Goal: Information Seeking & Learning: Check status

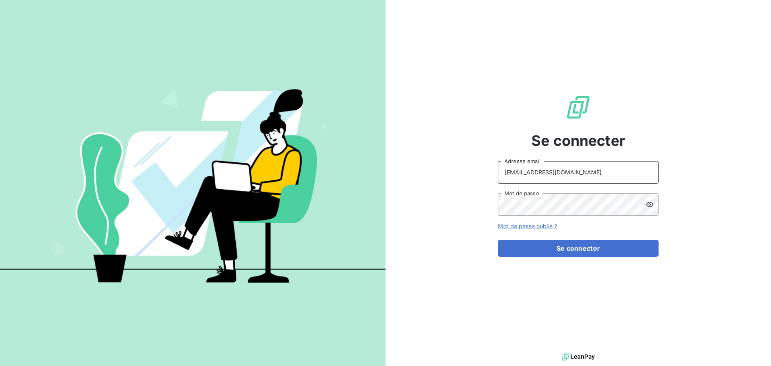
click at [601, 174] on input "recouvrement@serpe.fr" at bounding box center [578, 172] width 161 height 22
type input "peigne@serpe.fr"
click at [586, 245] on button "Se connecter" at bounding box center [578, 248] width 161 height 17
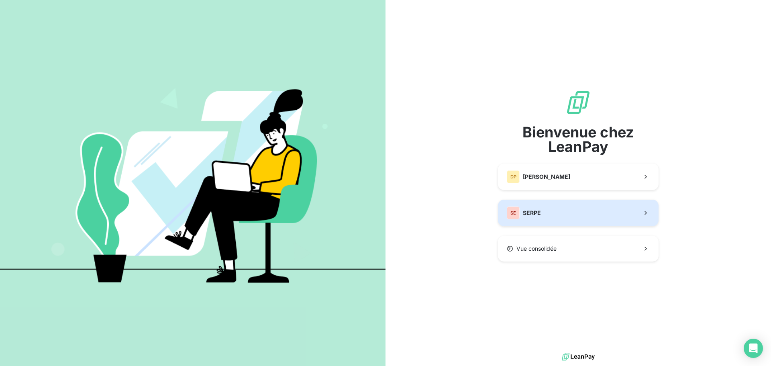
click at [554, 209] on button "SE SERPE" at bounding box center [578, 213] width 161 height 27
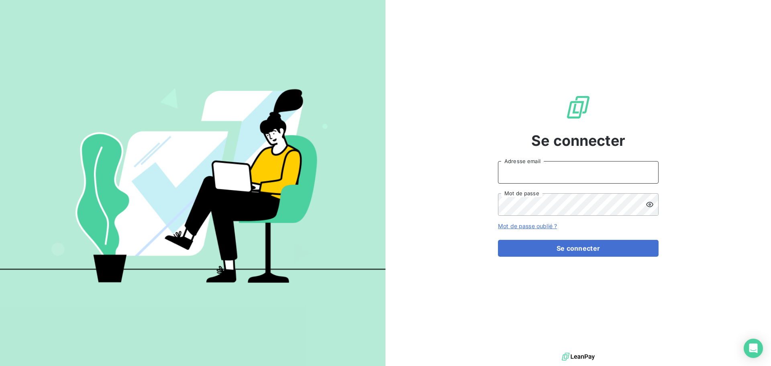
type input "peigne@serpe.fr"
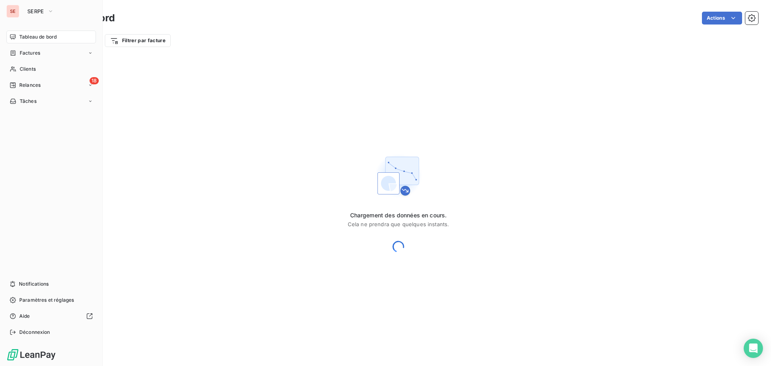
click at [39, 37] on span "Tableau de bord" at bounding box center [37, 36] width 37 height 7
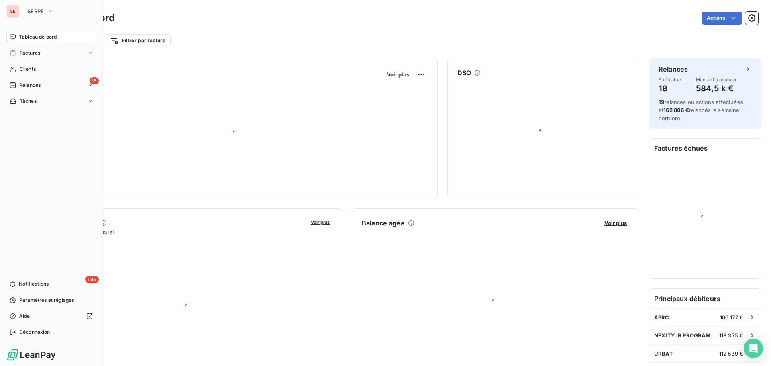
click at [39, 37] on span "Tableau de bord" at bounding box center [37, 36] width 37 height 7
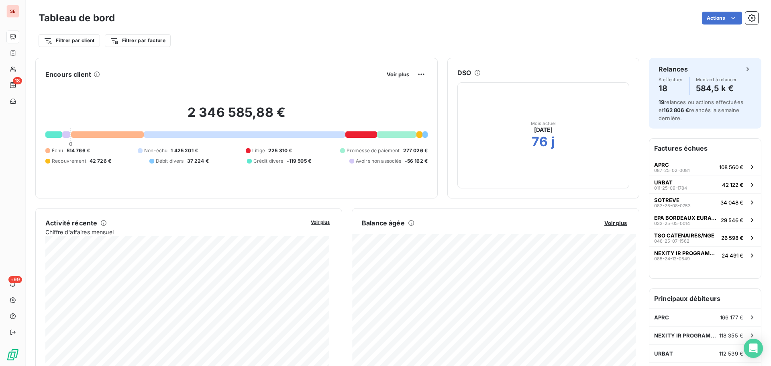
click at [395, 78] on div "Voir plus" at bounding box center [405, 74] width 43 height 13
click at [396, 70] on div "Voir plus" at bounding box center [405, 74] width 43 height 13
click at [396, 76] on span "Voir plus" at bounding box center [398, 74] width 22 height 6
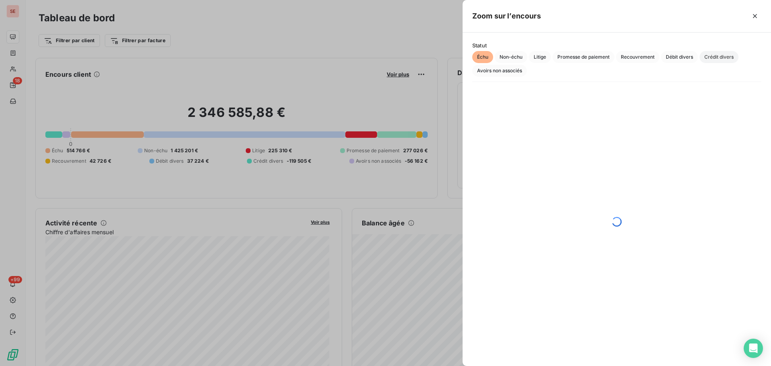
click at [731, 58] on span "Crédit divers" at bounding box center [719, 57] width 39 height 12
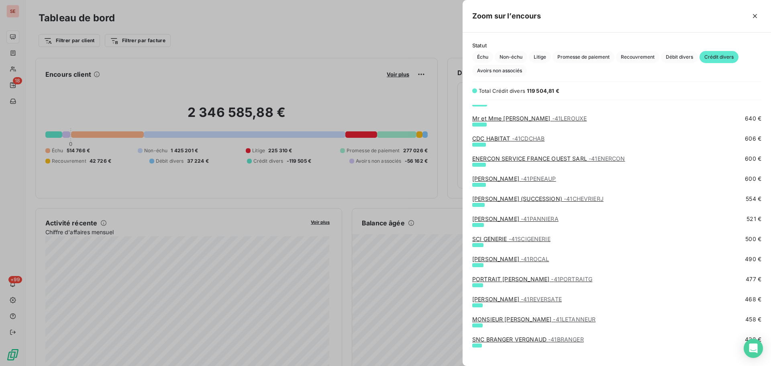
scroll to position [643, 0]
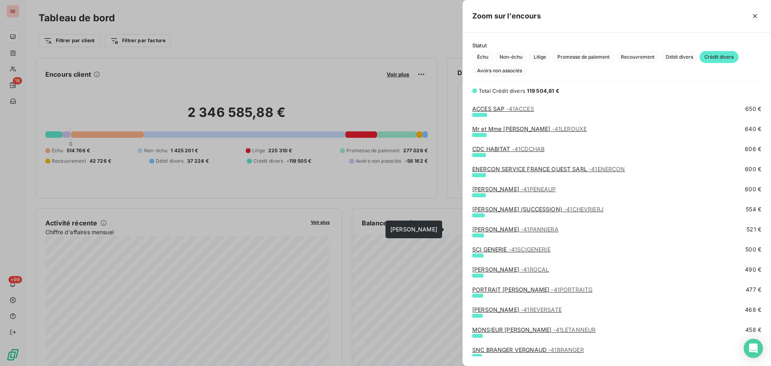
click at [512, 229] on link "Madame PANNIER ANNICK - 41PANNIERA" at bounding box center [515, 229] width 86 height 7
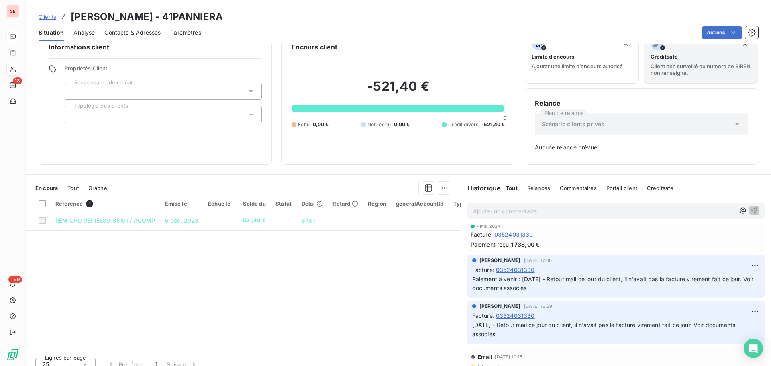
scroll to position [26, 0]
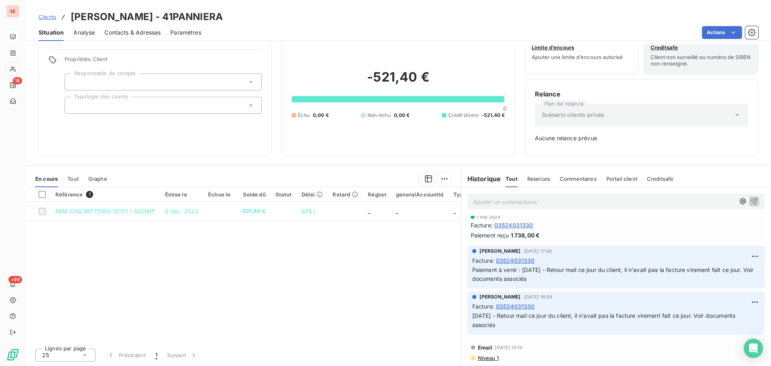
drag, startPoint x: 280, startPoint y: 17, endPoint x: 245, endPoint y: 15, distance: 35.0
click at [245, 15] on div "Clients Madame PANNIER ANNICK - 41PANNIERA" at bounding box center [399, 17] width 746 height 14
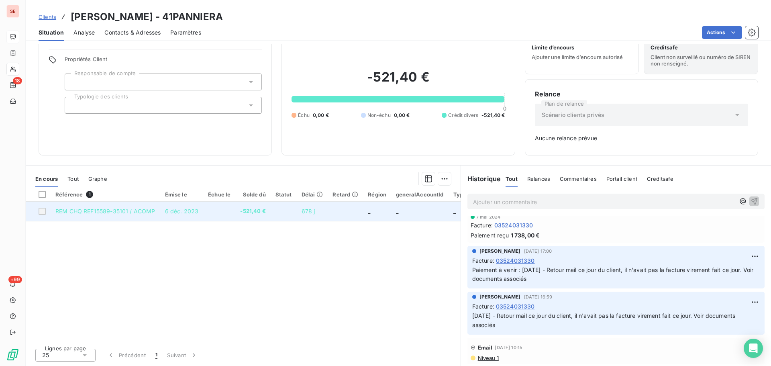
click at [149, 216] on td "REM CHQ REF15589-35101 / ACOMP" at bounding box center [106, 211] width 110 height 19
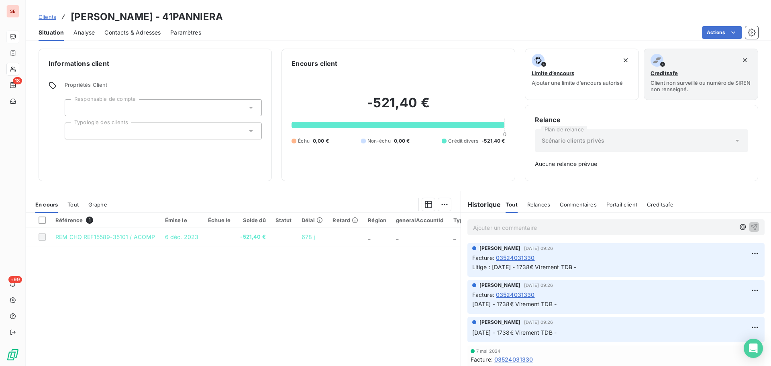
scroll to position [0, 0]
drag, startPoint x: 269, startPoint y: 20, endPoint x: 207, endPoint y: 17, distance: 61.5
click at [207, 17] on div "Clients Madame PANNIER ANNICK - 41PANNIERA" at bounding box center [399, 17] width 746 height 14
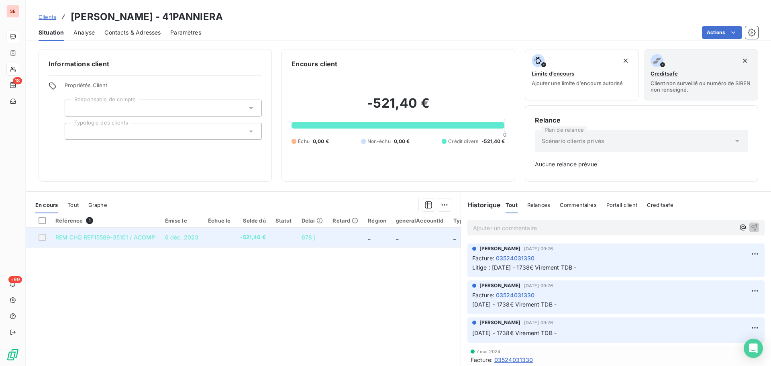
click at [349, 240] on td at bounding box center [345, 237] width 35 height 19
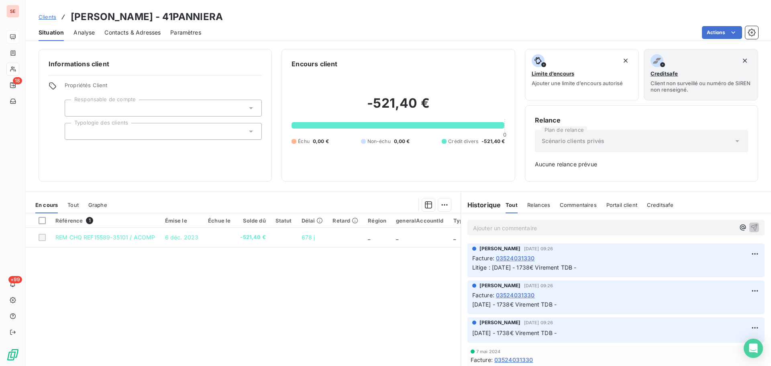
click at [512, 257] on span "03524031330" at bounding box center [515, 258] width 39 height 8
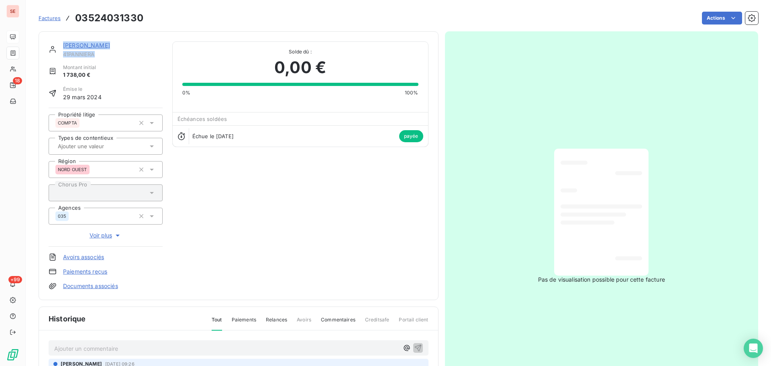
drag, startPoint x: 99, startPoint y: 53, endPoint x: 56, endPoint y: 53, distance: 42.6
click at [56, 53] on div "Madame PANNIER ANNICK 41PANNIERA" at bounding box center [106, 49] width 114 height 16
click at [67, 53] on span "41PANNIERA" at bounding box center [113, 54] width 100 height 6
click at [80, 53] on span "41PANNIERA" at bounding box center [113, 54] width 100 height 6
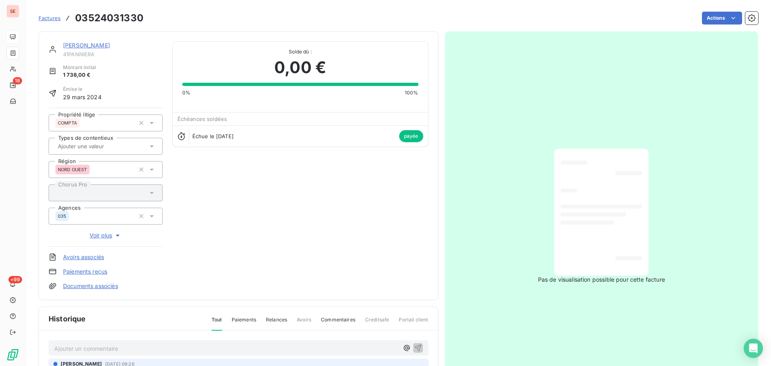
click at [108, 46] on link "[PERSON_NAME]" at bounding box center [86, 45] width 47 height 7
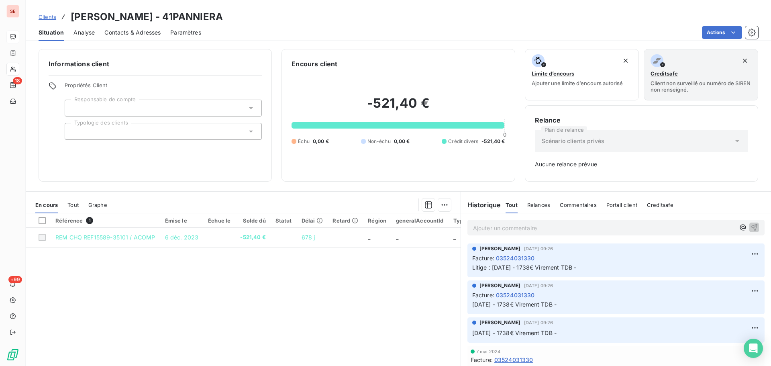
click at [544, 224] on p "Ajouter un commentaire ﻿" at bounding box center [604, 228] width 262 height 10
click at [532, 234] on div "Ajouter un commentaire ﻿" at bounding box center [616, 228] width 297 height 16
click at [531, 228] on p "Ajouter un commentaire ﻿" at bounding box center [604, 228] width 262 height 10
click at [499, 229] on span "14 10 25 - acompte sur devis 035/23-11-1078FB - non dédui" at bounding box center [554, 227] width 162 height 7
click at [678, 226] on p "14 10 25 - correspond à l'acompte sur devis 035/23-11-1078FB - non dédui" at bounding box center [604, 227] width 262 height 9
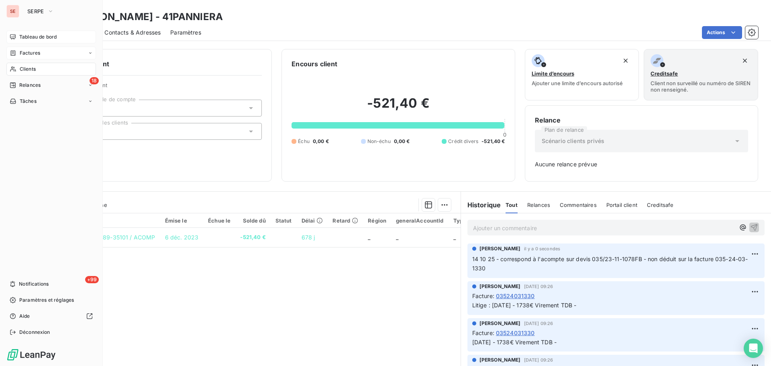
click at [26, 57] on div "Factures" at bounding box center [51, 53] width 90 height 13
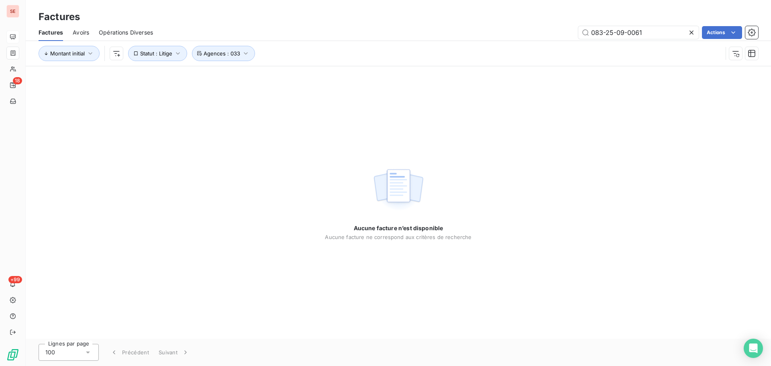
type input "083-25-09-0061"
click at [216, 61] on div "Montant initial Statut : Litige Agences : 033" at bounding box center [399, 53] width 720 height 25
click at [220, 58] on button "Agences : 033" at bounding box center [223, 53] width 63 height 15
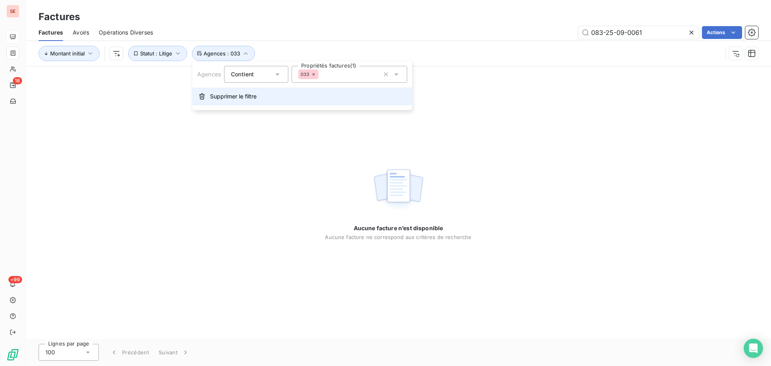
click at [225, 98] on span "Supprimer le filtre" at bounding box center [233, 96] width 47 height 8
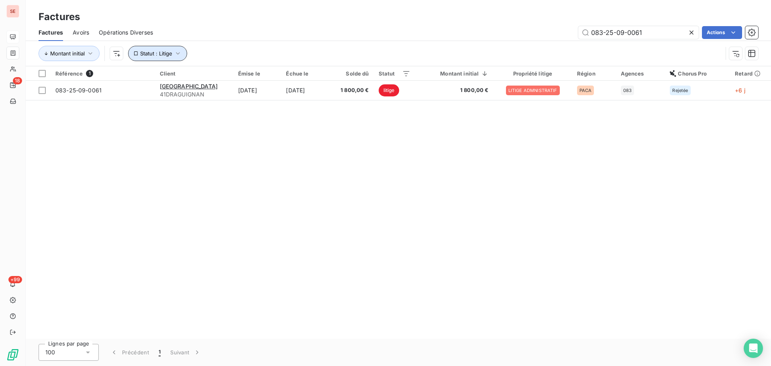
click at [173, 57] on button "Statut : Litige" at bounding box center [157, 53] width 59 height 15
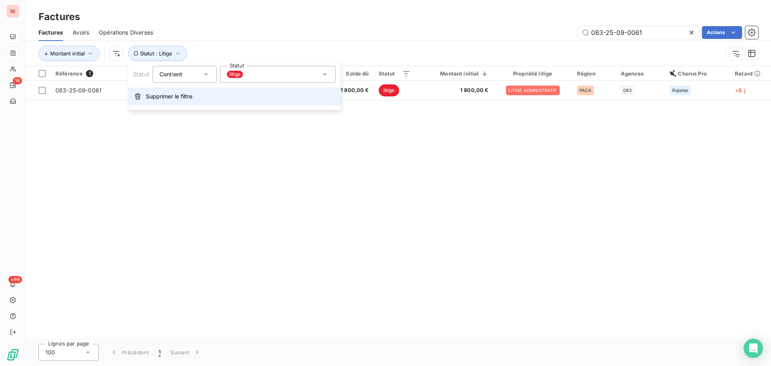
click at [177, 97] on span "Supprimer le filtre" at bounding box center [169, 96] width 47 height 8
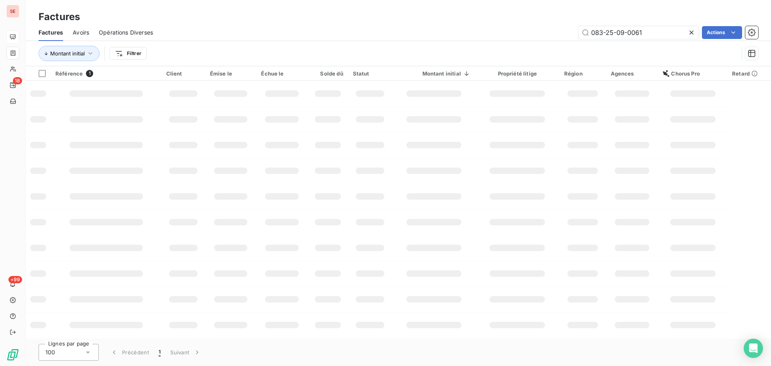
click at [357, 37] on div "083-25-09-0061 Actions" at bounding box center [461, 32] width 596 height 13
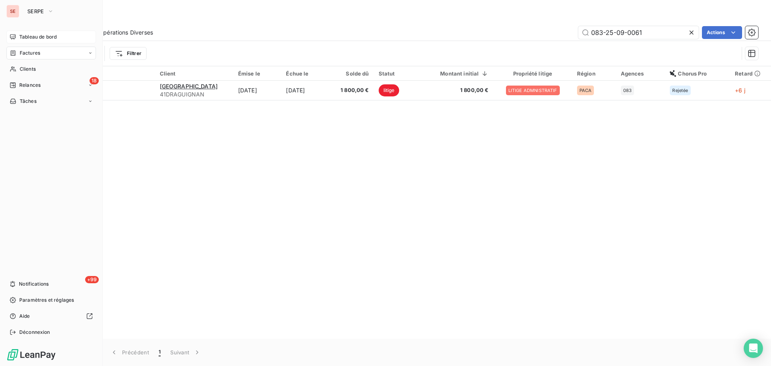
click at [15, 38] on icon at bounding box center [13, 36] width 6 height 5
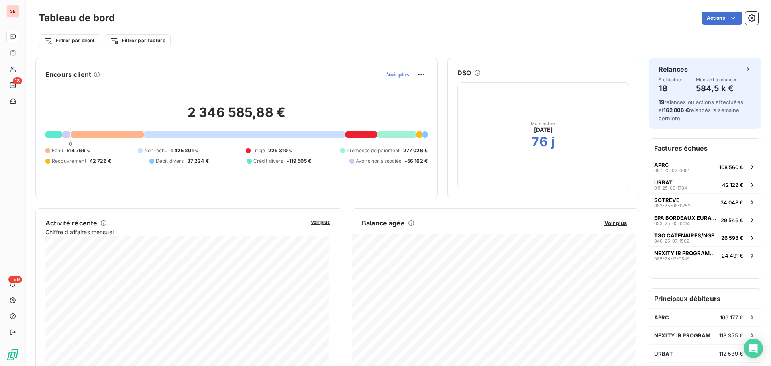
click at [395, 74] on span "Voir plus" at bounding box center [398, 74] width 22 height 6
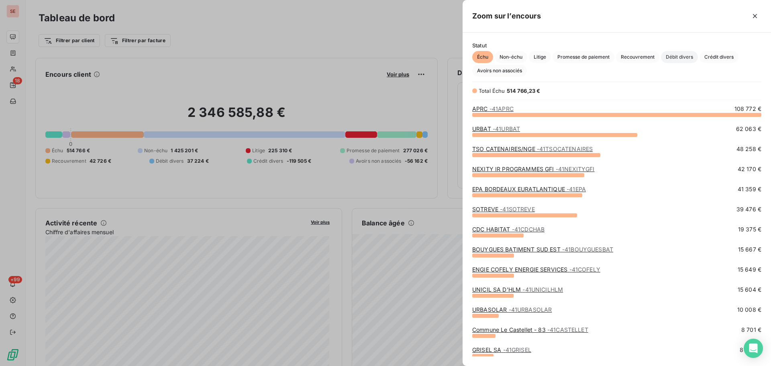
click at [683, 58] on span "Débit divers" at bounding box center [679, 57] width 37 height 12
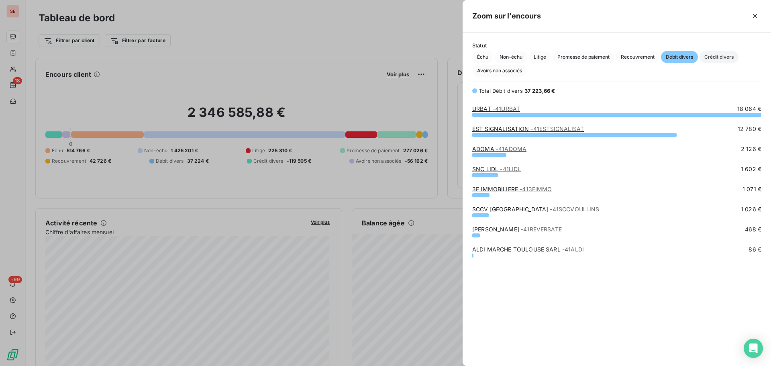
scroll to position [245, 303]
click at [724, 59] on span "Crédit divers" at bounding box center [719, 57] width 39 height 12
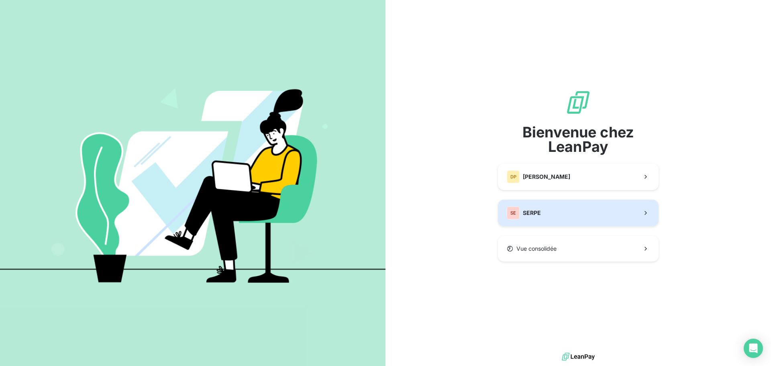
click at [537, 209] on span "SERPE" at bounding box center [532, 213] width 18 height 8
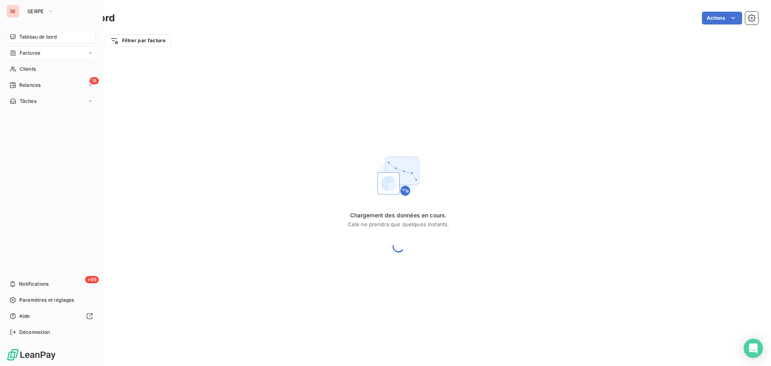
click at [37, 55] on span "Factures" at bounding box center [30, 52] width 20 height 7
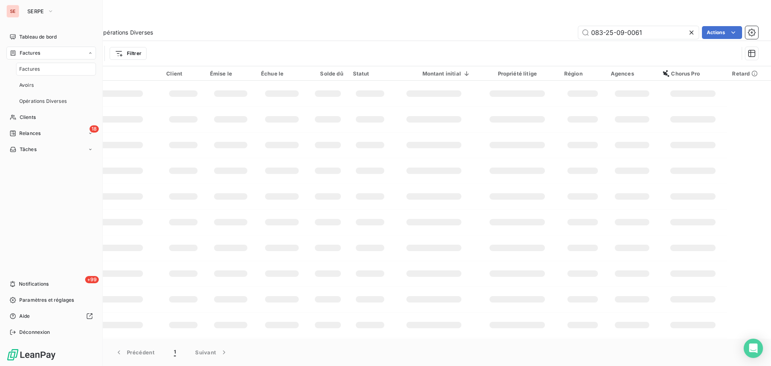
click at [37, 55] on span "Factures" at bounding box center [30, 52] width 20 height 7
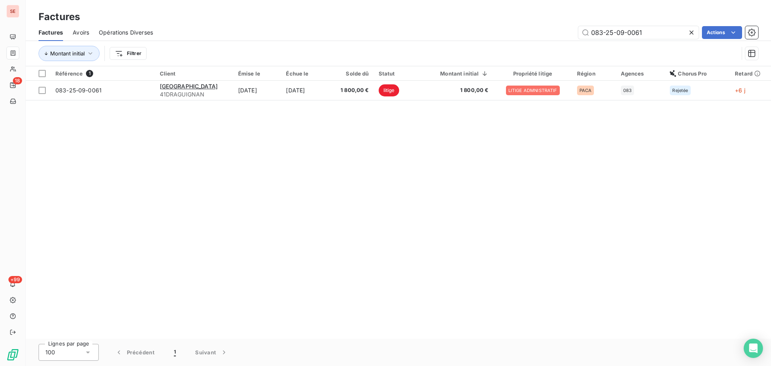
click at [690, 33] on icon at bounding box center [692, 33] width 4 height 4
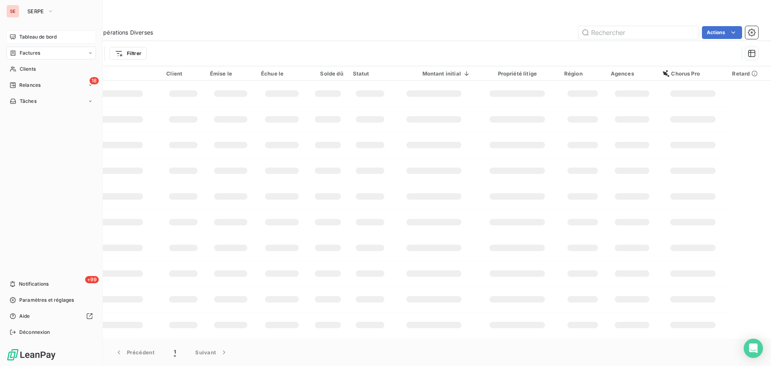
click at [17, 37] on div "Tableau de bord" at bounding box center [51, 37] width 90 height 13
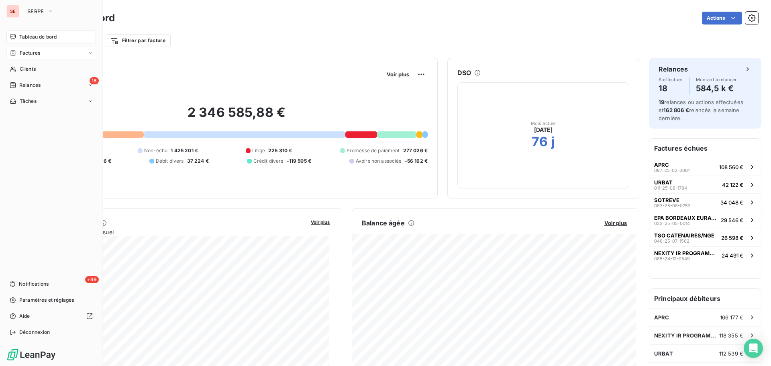
click at [17, 38] on div "Tableau de bord" at bounding box center [51, 37] width 90 height 13
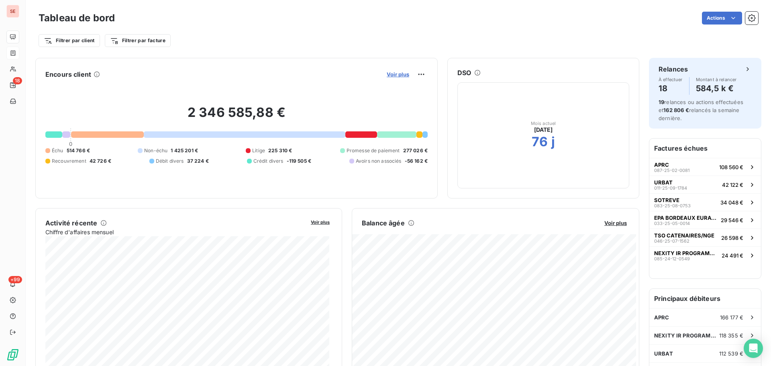
click at [393, 75] on span "Voir plus" at bounding box center [398, 74] width 22 height 6
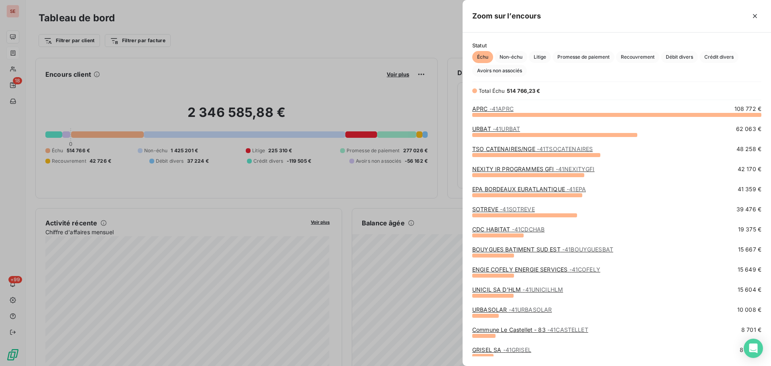
scroll to position [245, 303]
click at [728, 57] on span "Crédit divers" at bounding box center [719, 57] width 39 height 12
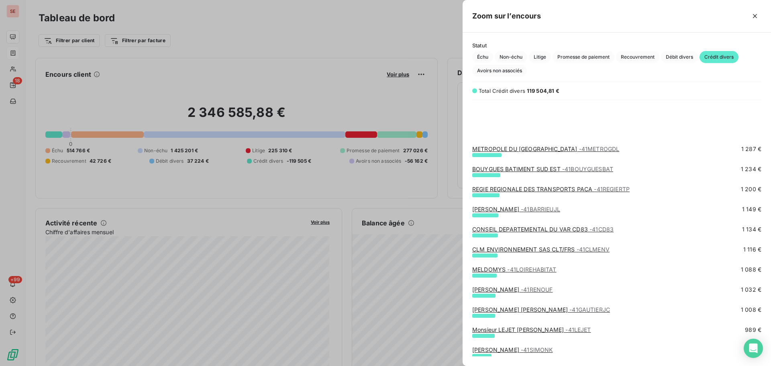
scroll to position [643, 0]
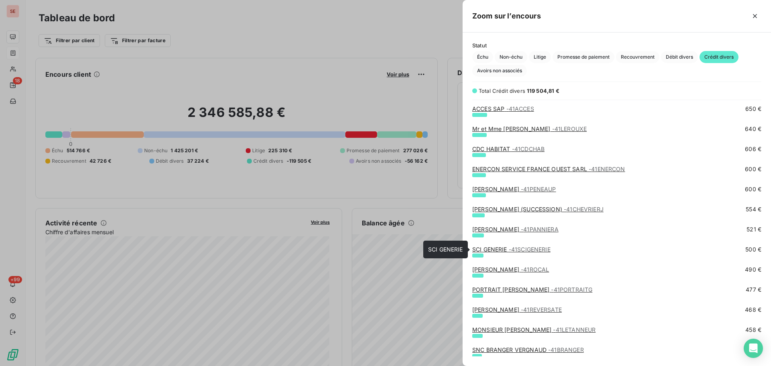
click at [478, 251] on link "SCI GENERIE - 41SCIGENERIE" at bounding box center [511, 249] width 78 height 7
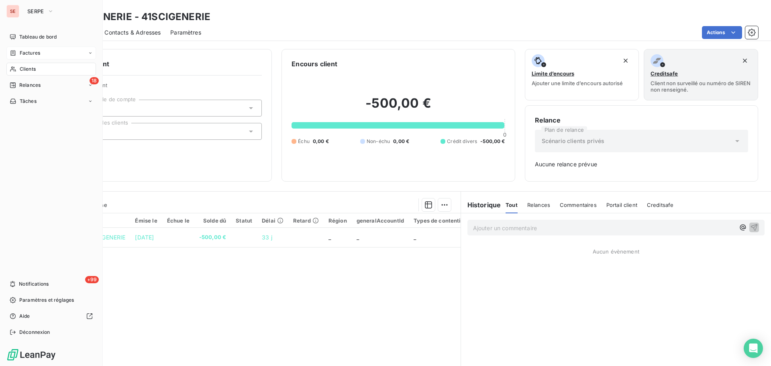
click at [18, 52] on div "Factures" at bounding box center [25, 52] width 31 height 7
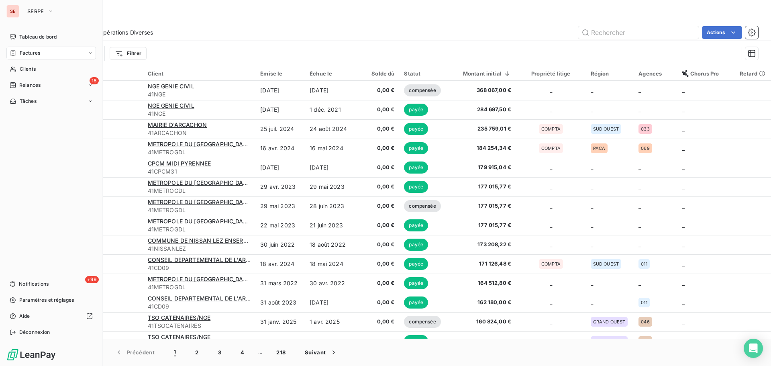
click at [26, 55] on span "Factures" at bounding box center [30, 52] width 20 height 7
click at [33, 39] on span "Tableau de bord" at bounding box center [37, 36] width 37 height 7
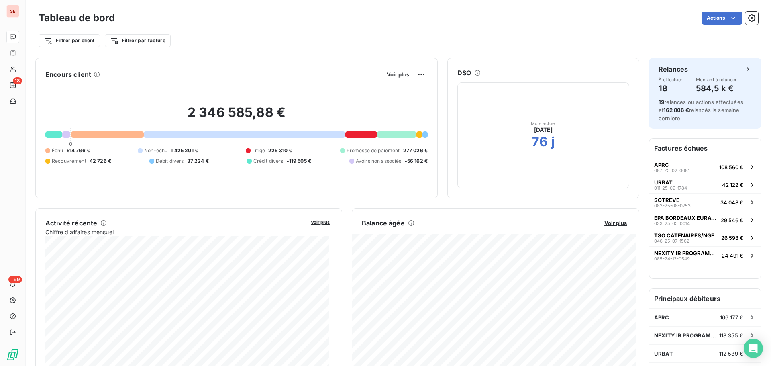
click at [390, 78] on button "Voir plus" at bounding box center [397, 74] width 27 height 7
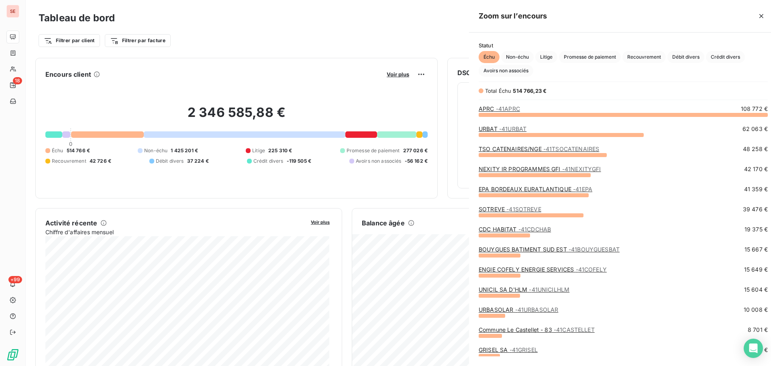
scroll to position [360, 303]
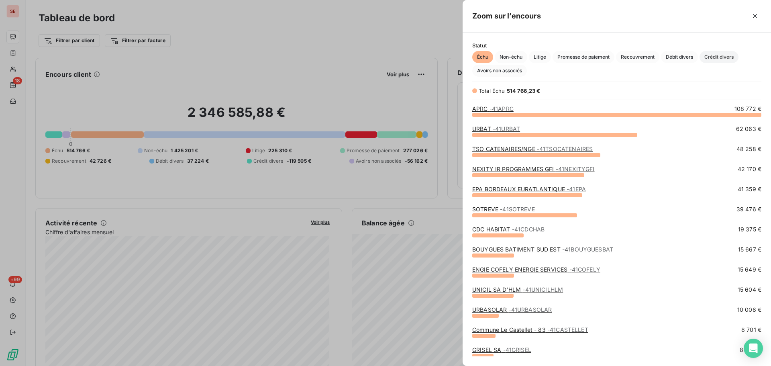
click at [721, 61] on span "Crédit divers" at bounding box center [719, 57] width 39 height 12
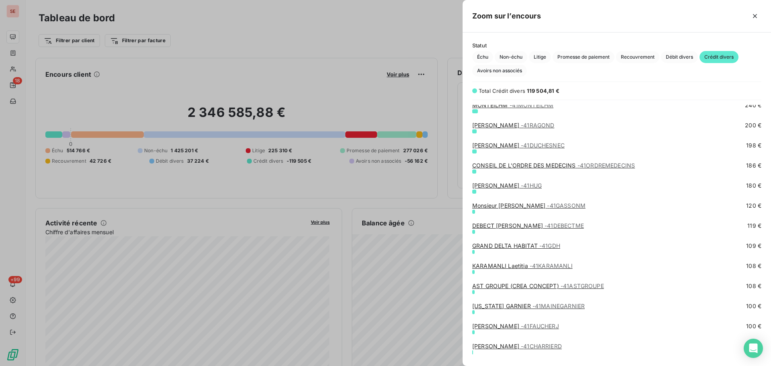
scroll to position [1184, 0]
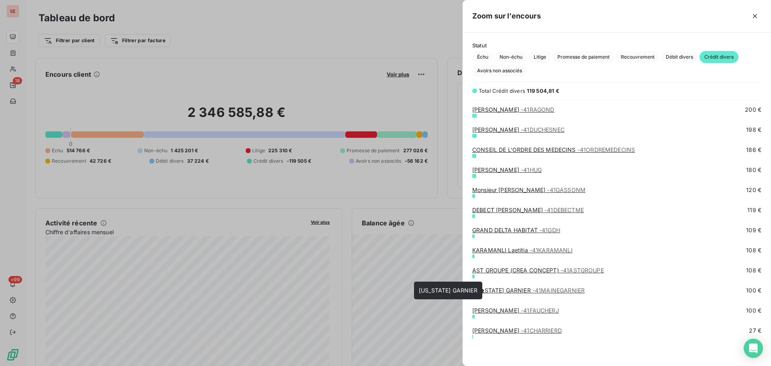
click at [504, 286] on div "[US_STATE] GARNIER - 41MAINEGARNIER" at bounding box center [528, 290] width 112 height 8
click at [510, 294] on div "[US_STATE] GARNIER - 41MAINEGARNIER" at bounding box center [528, 290] width 112 height 8
click at [515, 290] on link "[US_STATE] GARNIER - 41MAINEGARNIER" at bounding box center [528, 290] width 112 height 7
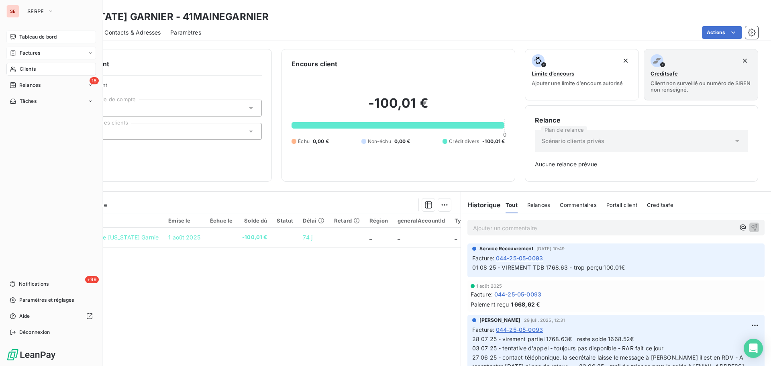
click at [22, 51] on span "Factures" at bounding box center [30, 52] width 20 height 7
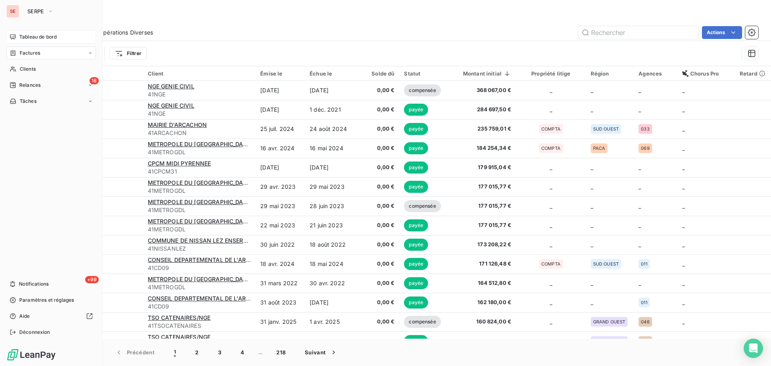
click at [19, 38] on div "Tableau de bord" at bounding box center [51, 37] width 90 height 13
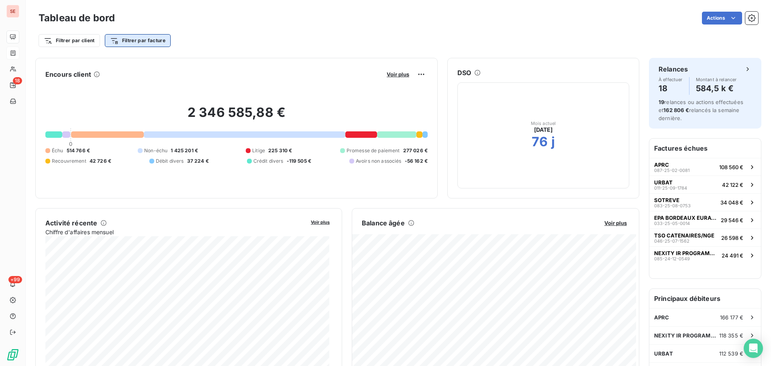
click at [142, 37] on html "SE 18 +99 Tableau de bord Actions Filtrer par client Filtrer par facture Encour…" at bounding box center [385, 183] width 771 height 366
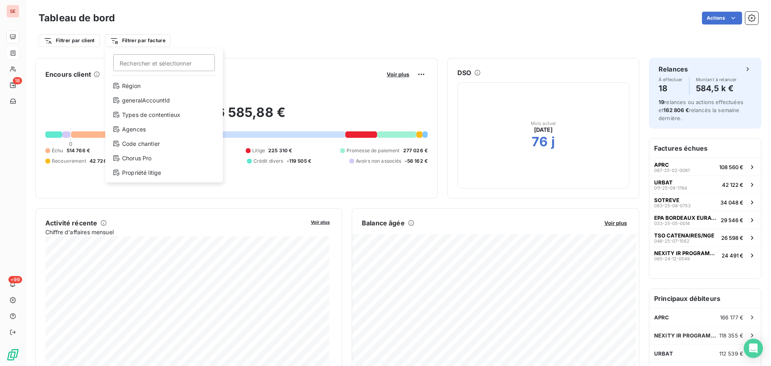
click at [325, 51] on html "SE 18 +99 Tableau de bord Actions Filtrer par client Filtrer par facture Recher…" at bounding box center [385, 183] width 771 height 366
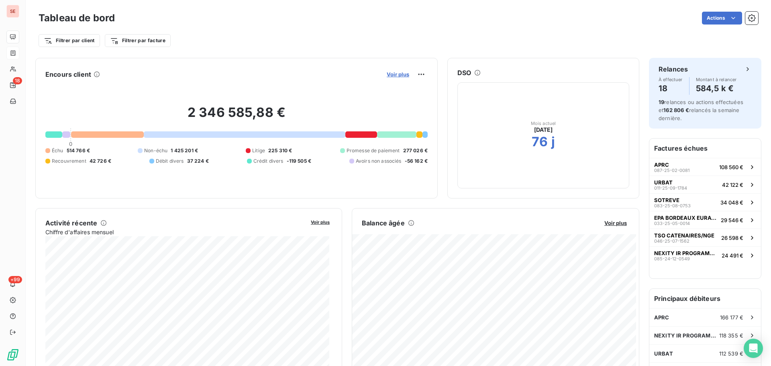
click at [397, 75] on span "Voir plus" at bounding box center [398, 74] width 22 height 6
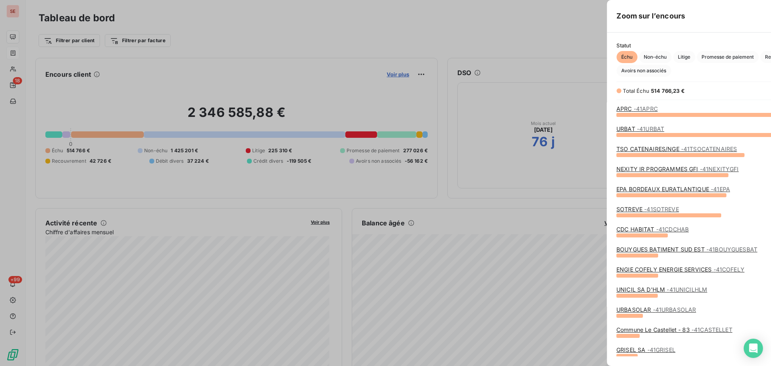
scroll to position [360, 303]
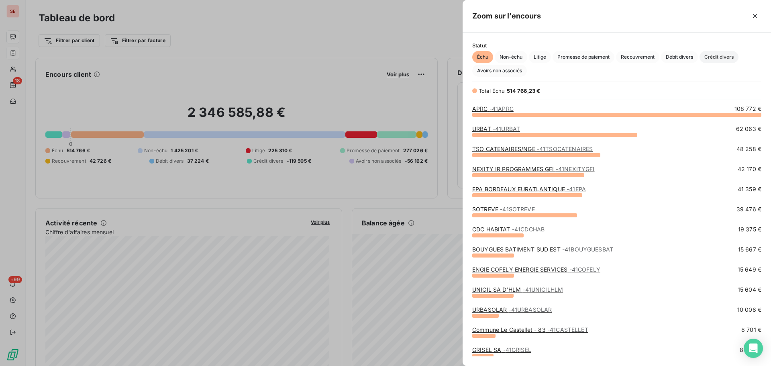
click at [724, 56] on span "Crédit divers" at bounding box center [719, 57] width 39 height 12
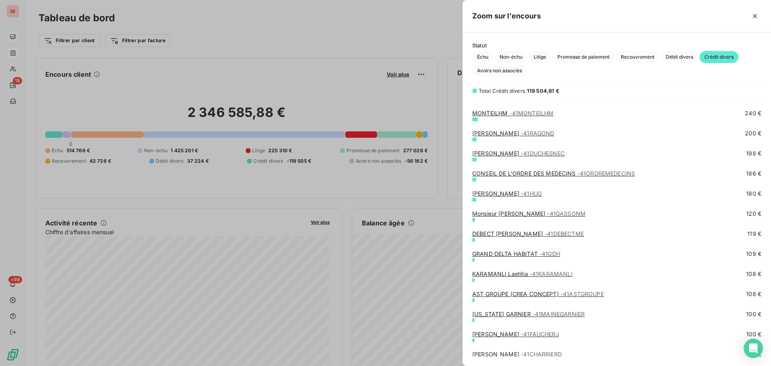
scroll to position [1184, 0]
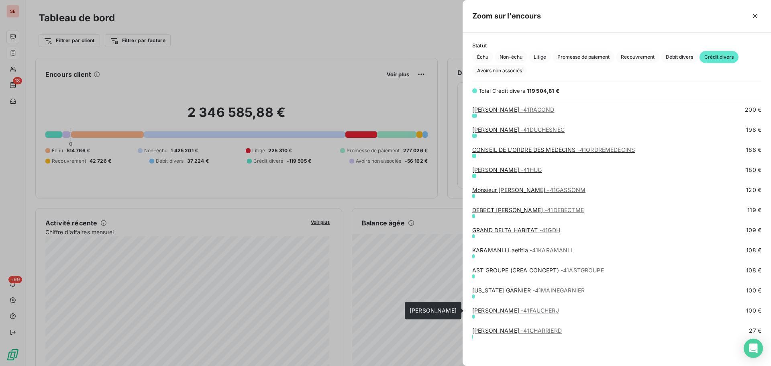
click at [501, 310] on link "[PERSON_NAME] - 41FAUCHERJ" at bounding box center [515, 310] width 87 height 7
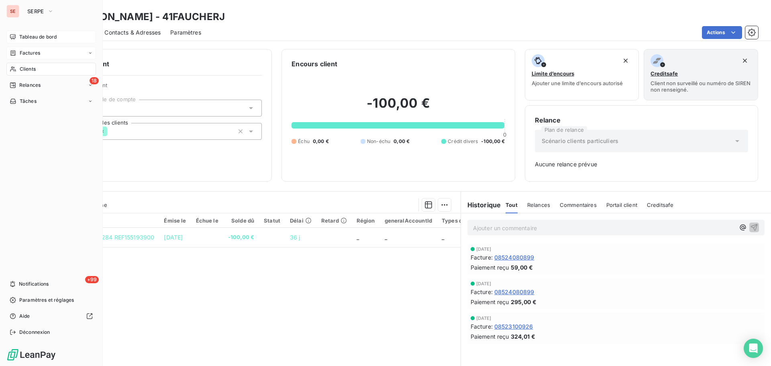
click at [20, 39] on span "Tableau de bord" at bounding box center [37, 36] width 37 height 7
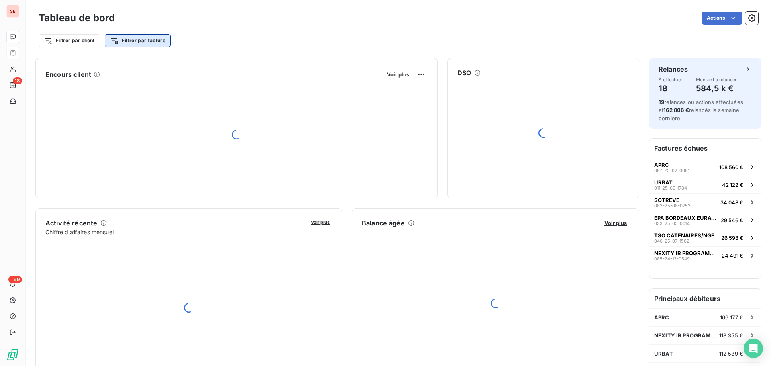
click at [143, 41] on html "SE 18 +99 Tableau de bord Actions Filtrer par client Filtrer par facture Encour…" at bounding box center [385, 183] width 771 height 366
click at [219, 23] on html "SE 18 +99 Tableau de bord Actions Filtrer par client Filtrer par facture Encour…" at bounding box center [385, 183] width 771 height 366
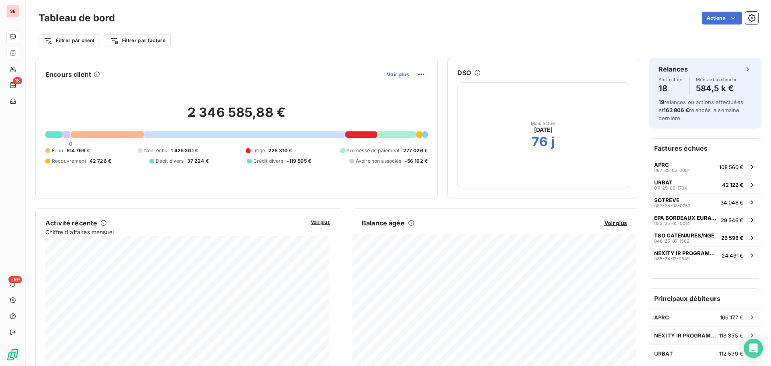
click at [397, 74] on span "Voir plus" at bounding box center [398, 74] width 22 height 6
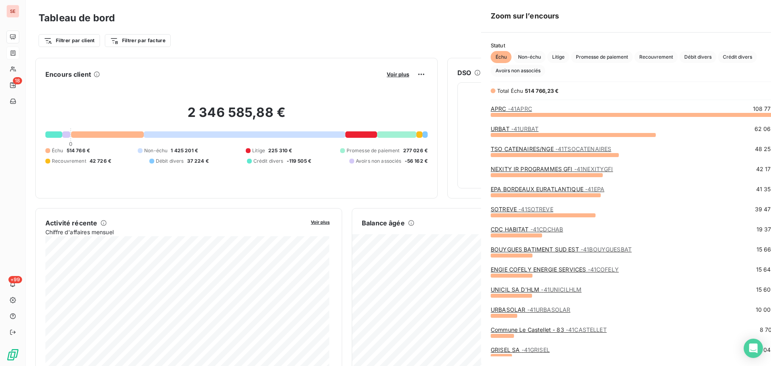
scroll to position [360, 303]
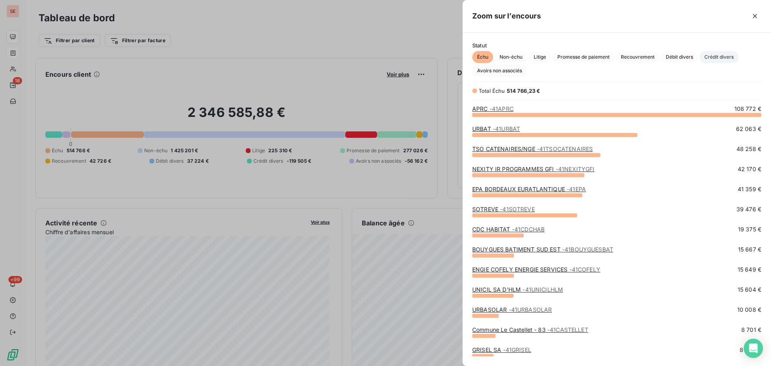
click at [715, 57] on span "Crédit divers" at bounding box center [719, 57] width 39 height 12
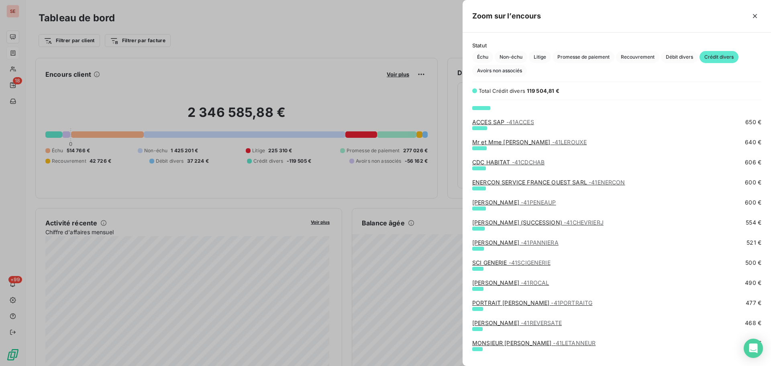
scroll to position [643, 0]
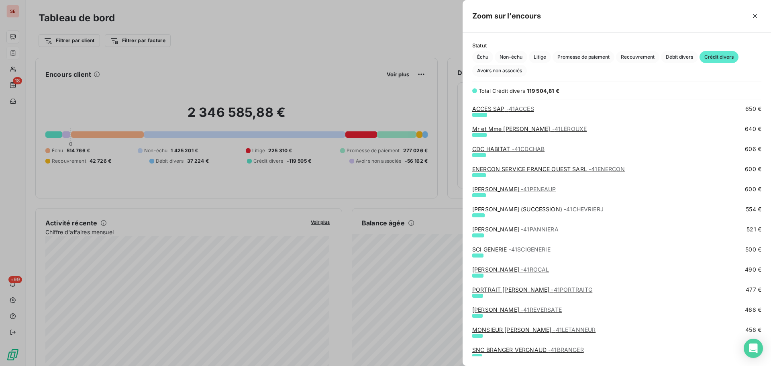
click at [500, 208] on link "[PERSON_NAME] (SUCCESSION) - 41CHEVRIERJ" at bounding box center [537, 209] width 131 height 7
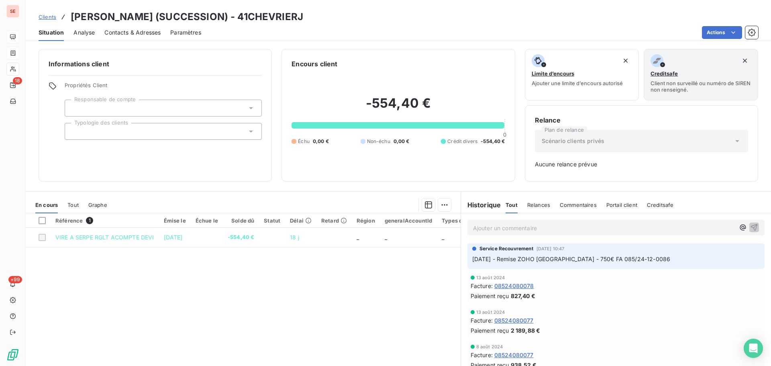
click at [700, 259] on p "[DATE] - Remise ZOHO [GEOGRAPHIC_DATA] - 750€ FA 085/24-12-0086" at bounding box center [616, 259] width 288 height 9
drag, startPoint x: 683, startPoint y: 260, endPoint x: 460, endPoint y: 259, distance: 223.0
click at [461, 259] on div "Service Recouvrement [DATE] 10:47 [DATE] - Remise ZOHO [GEOGRAPHIC_DATA] - 750€…" at bounding box center [616, 256] width 310 height 29
copy span "[DATE] - Remise ZOHO [GEOGRAPHIC_DATA] - 750€ FA 085/24-12-0086"
click at [501, 232] on p "Ajouter un commentaire ﻿" at bounding box center [604, 228] width 262 height 10
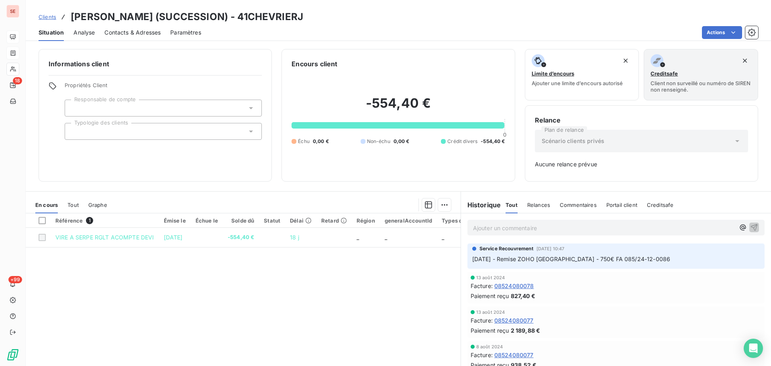
drag, startPoint x: 499, startPoint y: 240, endPoint x: 468, endPoint y: 227, distance: 33.3
drag, startPoint x: 468, startPoint y: 227, endPoint x: 475, endPoint y: 228, distance: 6.9
click at [473, 227] on span "[DATE] - Remise ZOHO [GEOGRAPHIC_DATA] - 750€ FA 085/24-12-0086" at bounding box center [572, 227] width 198 height 7
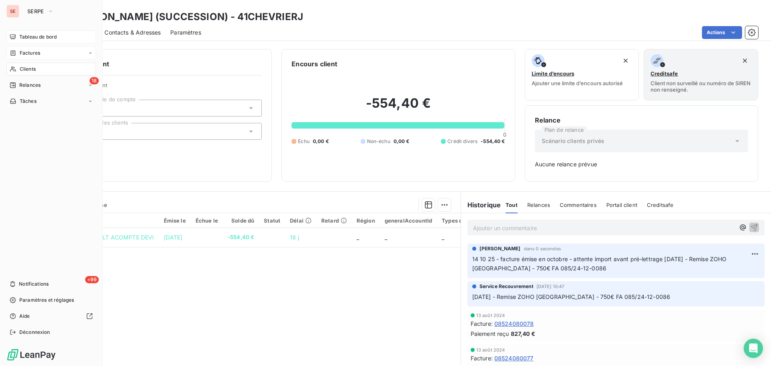
click at [19, 35] on div "Tableau de bord" at bounding box center [51, 37] width 90 height 13
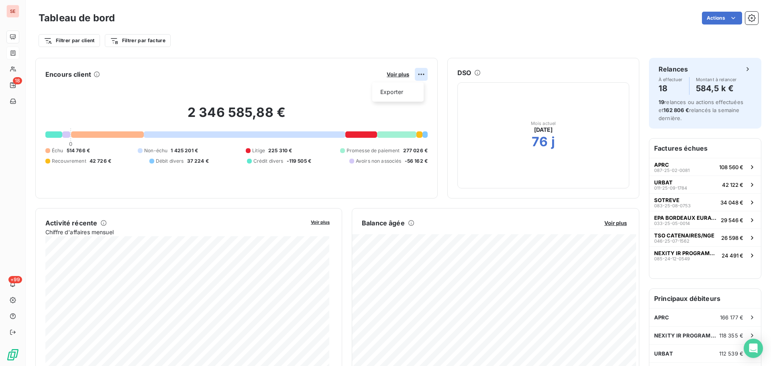
click at [418, 72] on html "SE 18 +99 Tableau de bord Actions Filtrer par client Filtrer par facture Encour…" at bounding box center [385, 183] width 771 height 366
click at [416, 75] on html "SE 18 +99 Tableau de bord Actions Filtrer par client Filtrer par facture Encour…" at bounding box center [385, 183] width 771 height 366
click at [389, 74] on html "SE 18 +99 Tableau de bord Actions Filtrer par client Filtrer par facture Encour…" at bounding box center [385, 183] width 771 height 366
click at [389, 74] on span "Voir plus" at bounding box center [398, 74] width 22 height 6
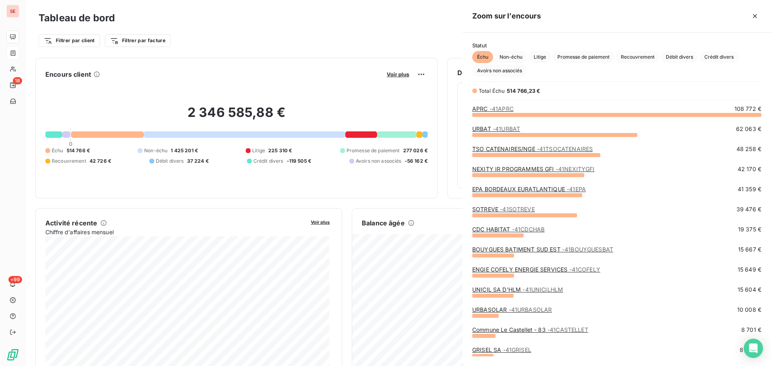
scroll to position [360, 303]
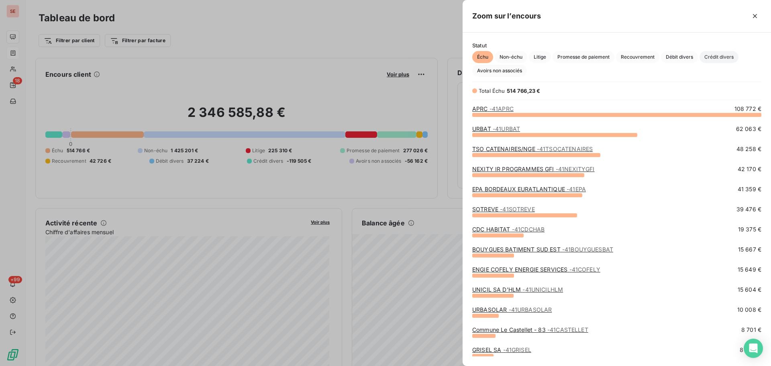
click at [725, 56] on span "Crédit divers" at bounding box center [719, 57] width 39 height 12
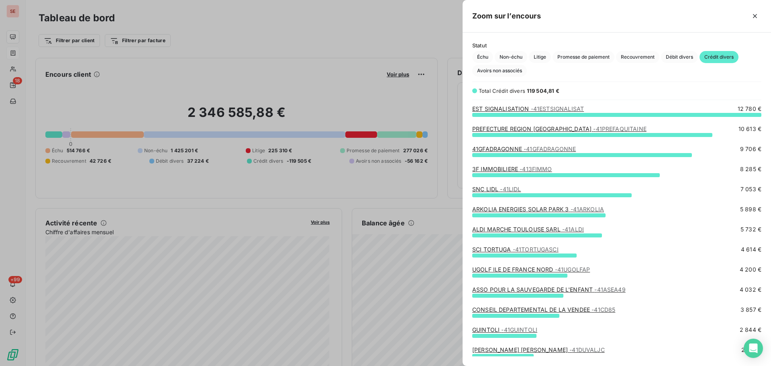
click at [534, 312] on link "CONSEIL DEPARTEMENTAL DE LA VENDEE - 41CD85" at bounding box center [543, 309] width 143 height 7
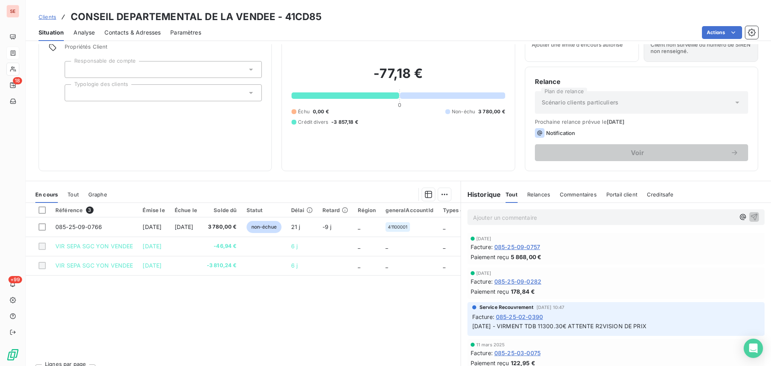
scroll to position [54, 0]
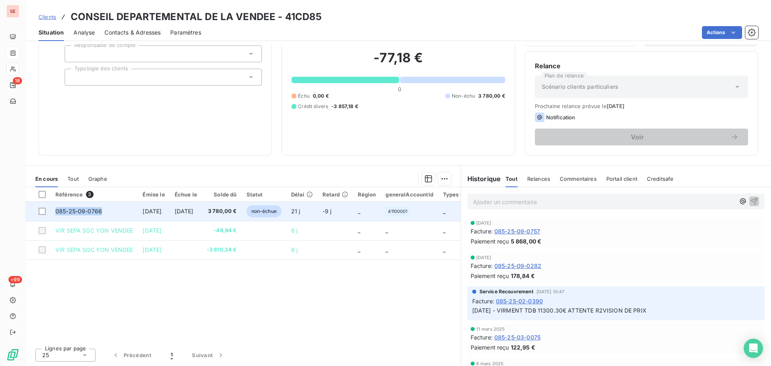
drag, startPoint x: 102, startPoint y: 211, endPoint x: 55, endPoint y: 210, distance: 47.0
click at [55, 210] on td "085-25-09-0766" at bounding box center [94, 211] width 87 height 19
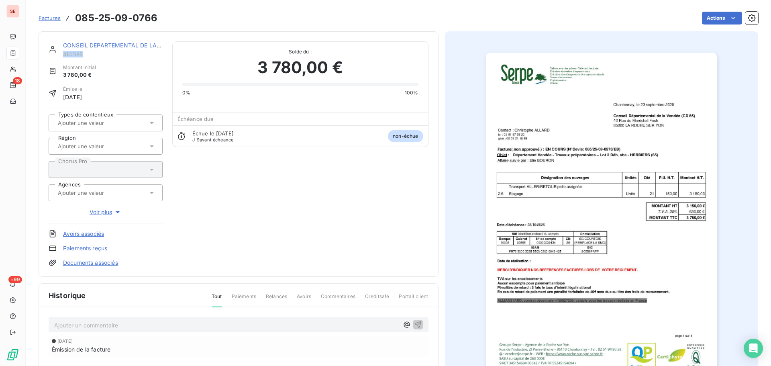
drag, startPoint x: 88, startPoint y: 53, endPoint x: 64, endPoint y: 52, distance: 23.8
click at [64, 52] on span "41CD85" at bounding box center [113, 54] width 100 height 6
copy span "41CD85"
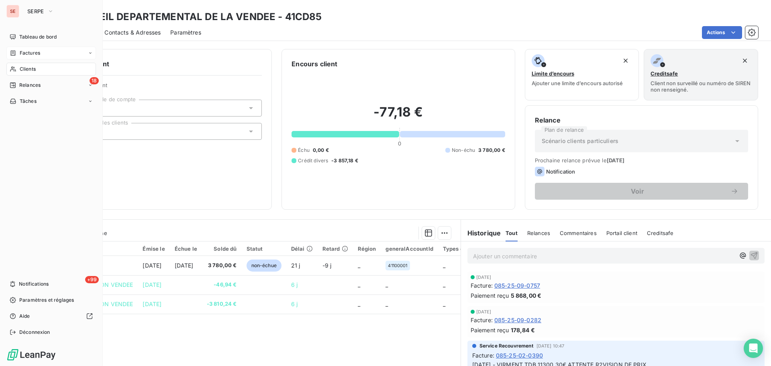
click at [13, 50] on icon at bounding box center [13, 53] width 7 height 6
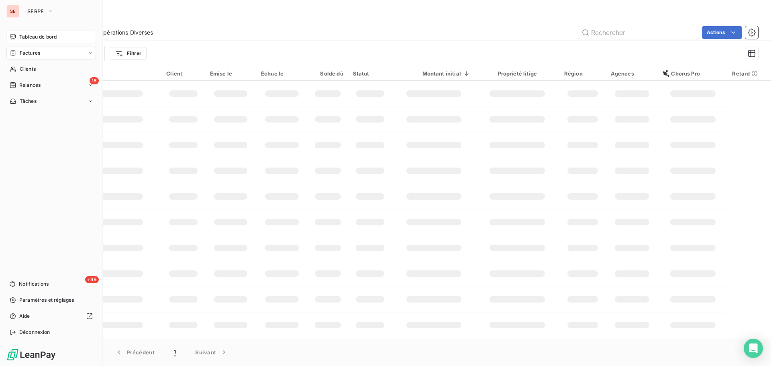
click at [51, 35] on span "Tableau de bord" at bounding box center [37, 36] width 37 height 7
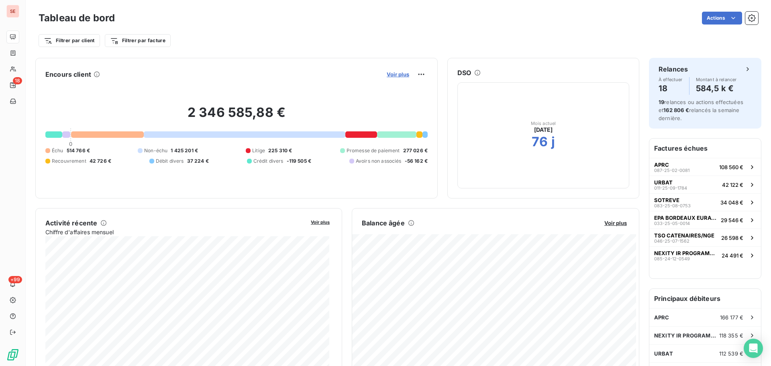
click at [394, 73] on span "Voir plus" at bounding box center [398, 74] width 22 height 6
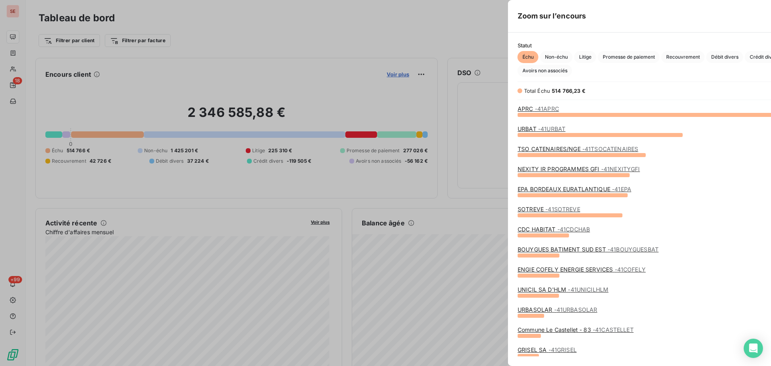
scroll to position [360, 303]
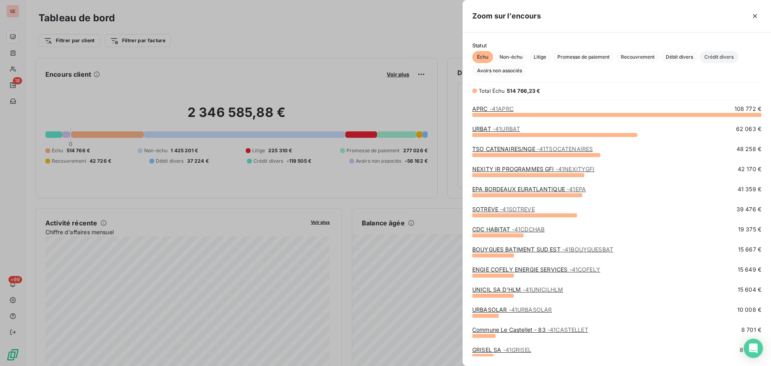
click at [725, 56] on span "Crédit divers" at bounding box center [719, 57] width 39 height 12
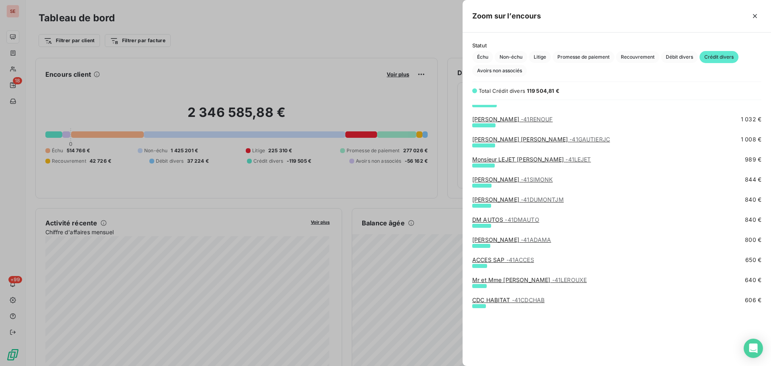
scroll to position [429, 0]
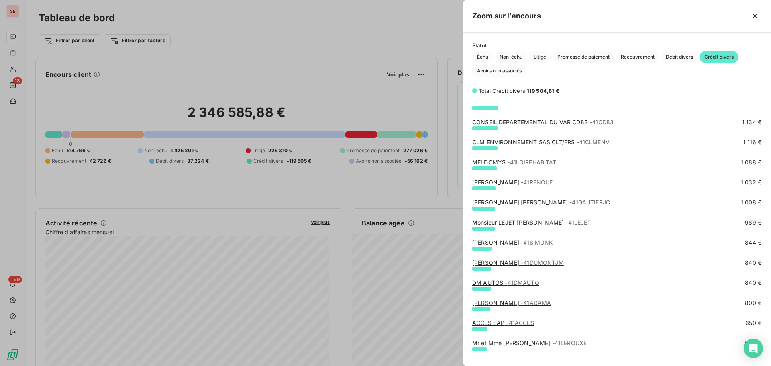
click at [488, 182] on link "[PERSON_NAME] - 41RENOUF" at bounding box center [512, 182] width 80 height 7
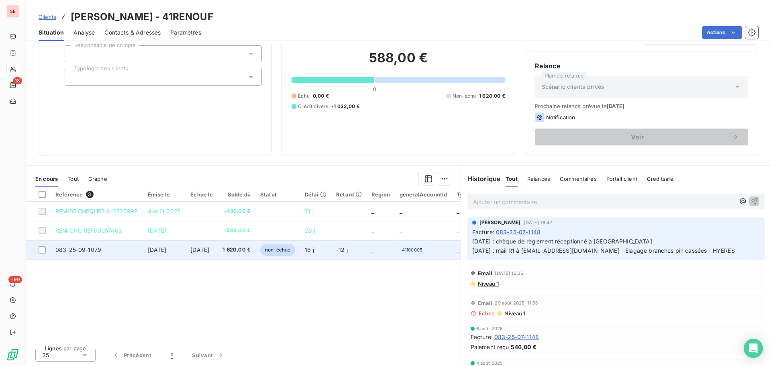
click at [209, 252] on span "[DATE]" at bounding box center [199, 249] width 19 height 7
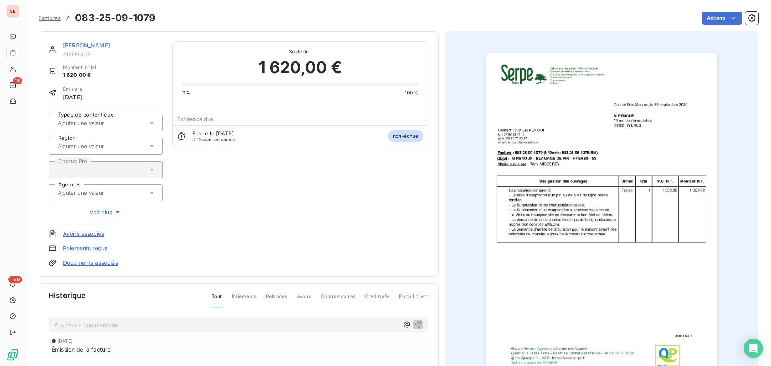
click at [81, 42] on link "[PERSON_NAME]" at bounding box center [86, 45] width 47 height 7
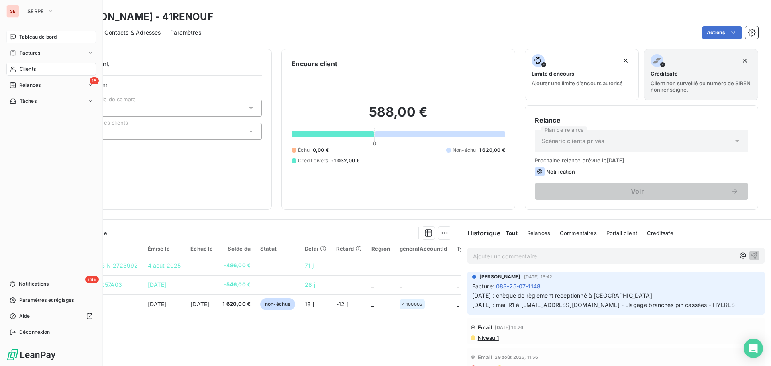
click at [33, 33] on span "Tableau de bord" at bounding box center [37, 36] width 37 height 7
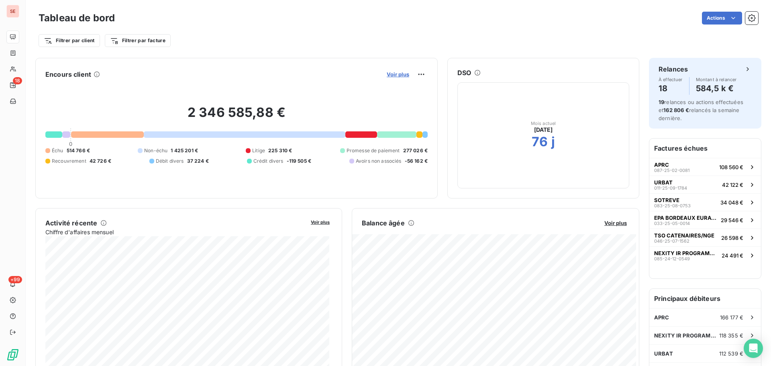
click at [402, 73] on span "Voir plus" at bounding box center [398, 74] width 22 height 6
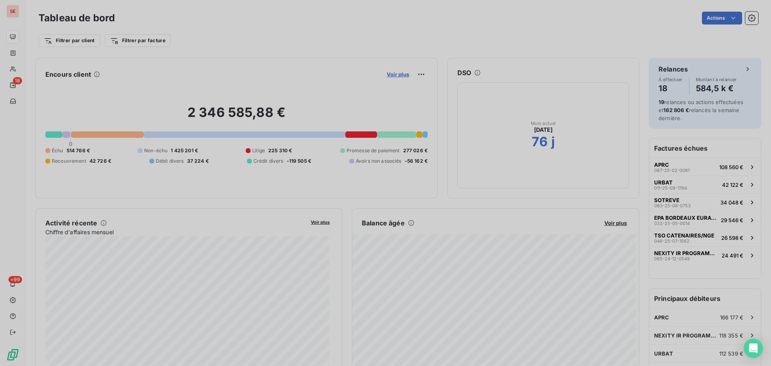
scroll to position [360, 303]
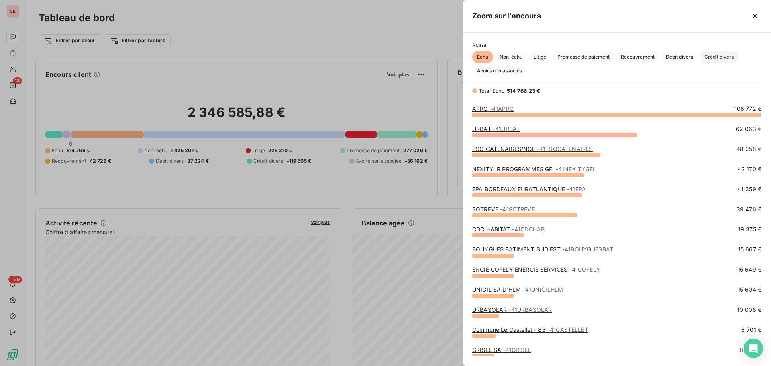
click at [718, 56] on span "Crédit divers" at bounding box center [719, 57] width 39 height 12
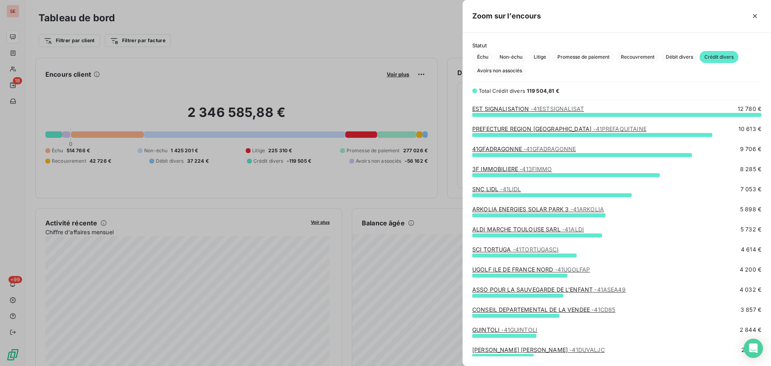
scroll to position [107, 0]
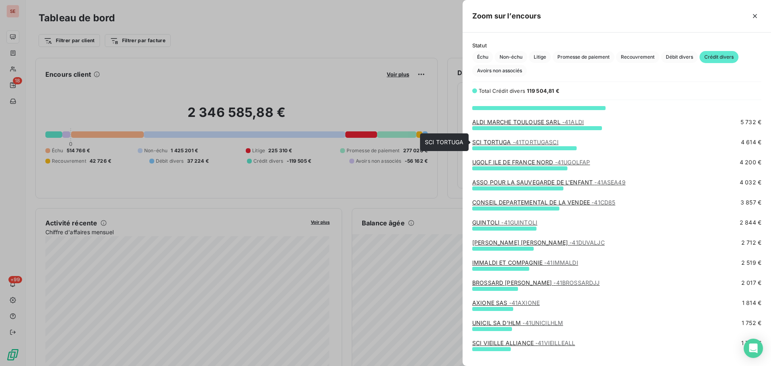
click at [514, 139] on span "- 41TORTUGASCI" at bounding box center [536, 142] width 46 height 7
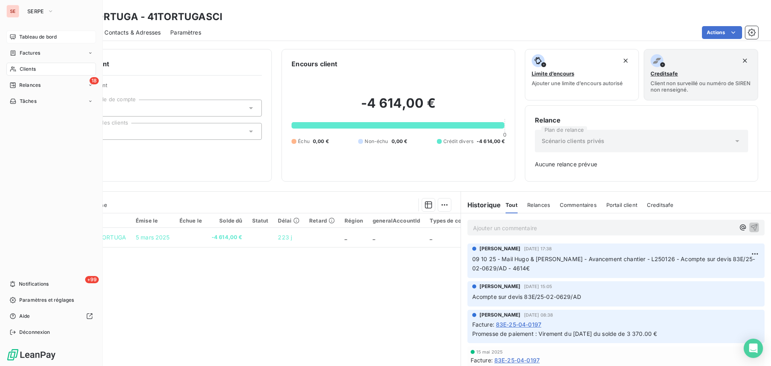
click at [30, 33] on div "Tableau de bord" at bounding box center [51, 37] width 90 height 13
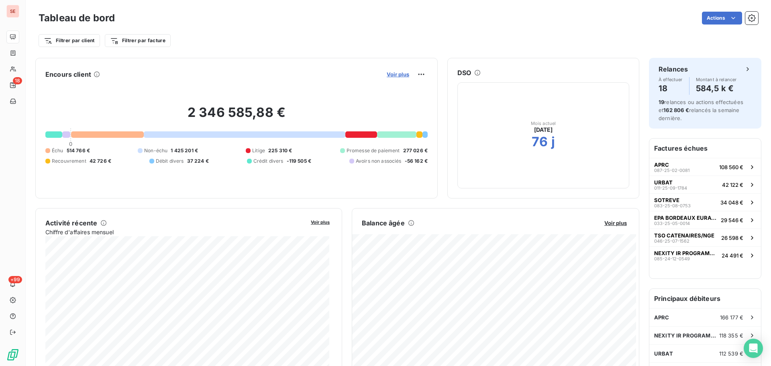
click at [393, 75] on span "Voir plus" at bounding box center [398, 74] width 22 height 6
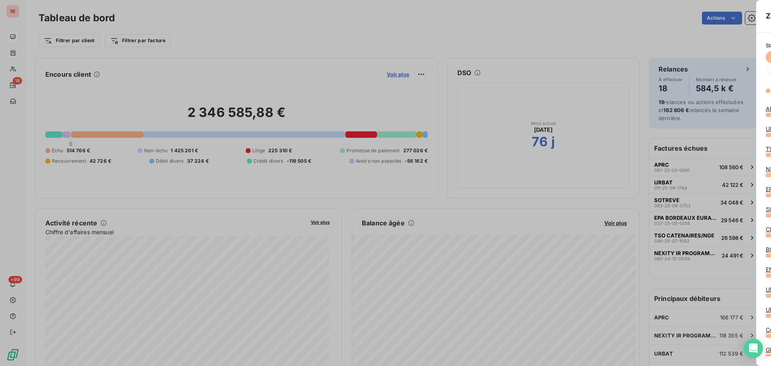
scroll to position [360, 303]
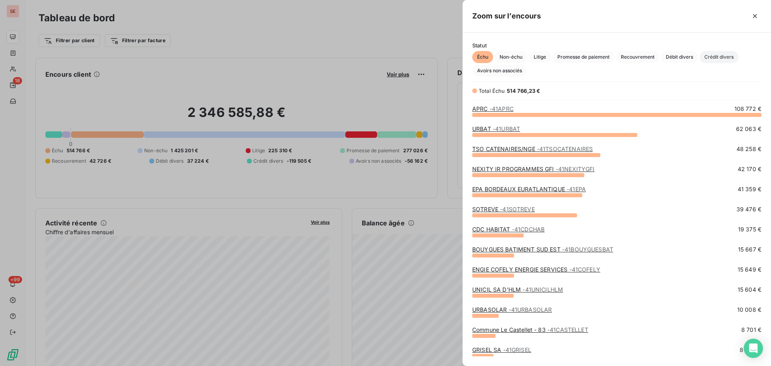
click at [729, 57] on span "Crédit divers" at bounding box center [719, 57] width 39 height 12
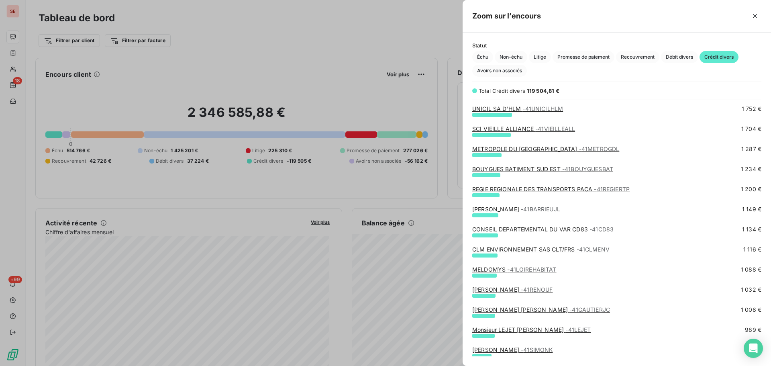
scroll to position [429, 0]
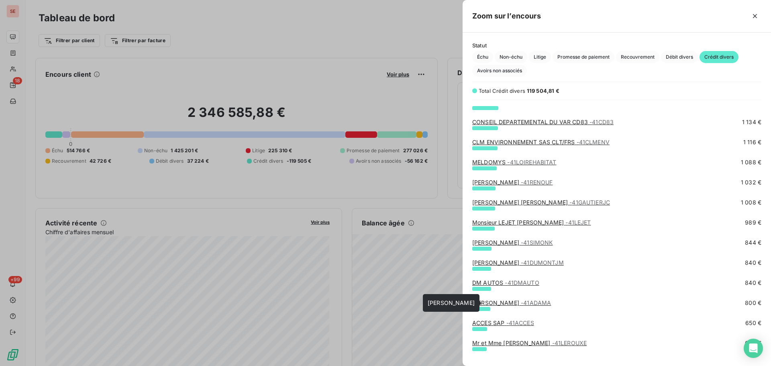
click at [483, 304] on link "[PERSON_NAME] - 41ADAMA" at bounding box center [511, 302] width 79 height 7
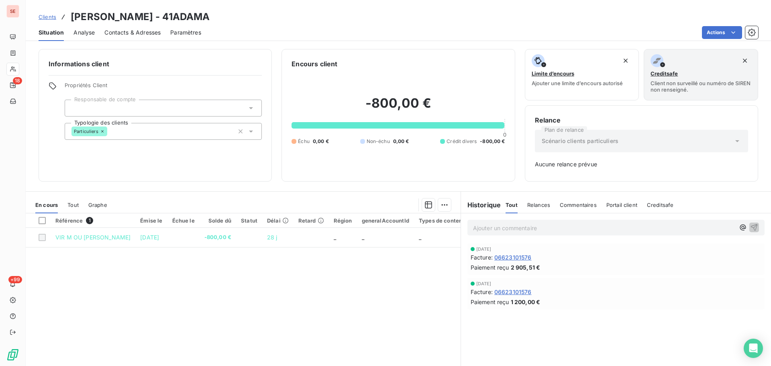
click at [48, 19] on span "Clients" at bounding box center [48, 17] width 18 height 6
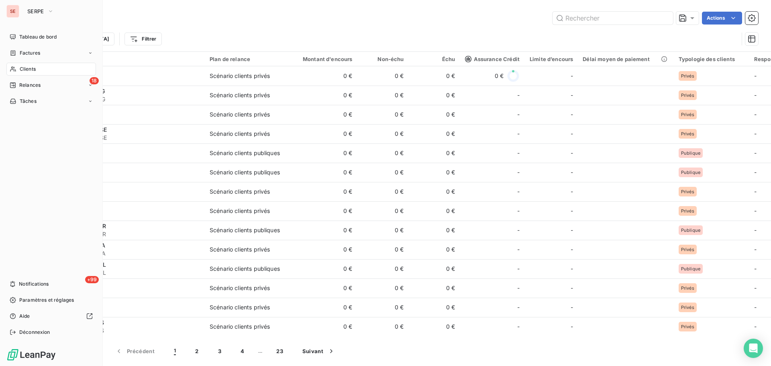
click at [29, 72] on span "Clients" at bounding box center [28, 68] width 16 height 7
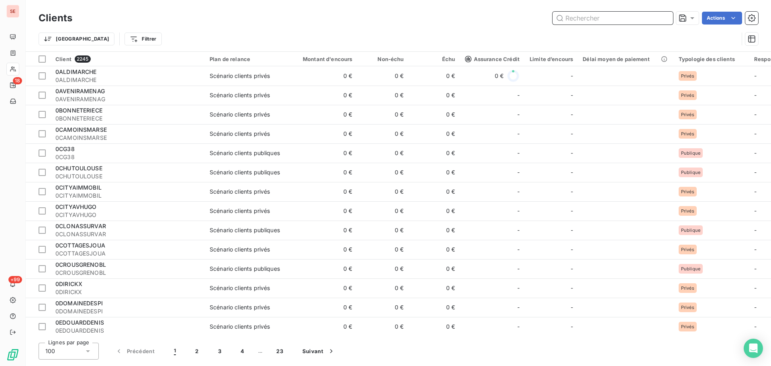
click at [614, 13] on input "text" at bounding box center [613, 18] width 121 height 13
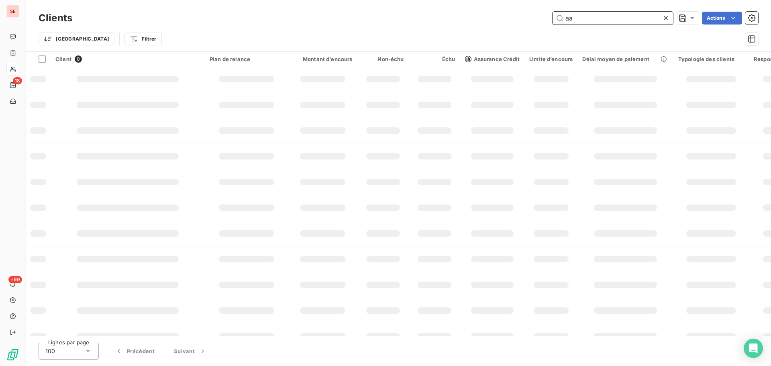
type input "a"
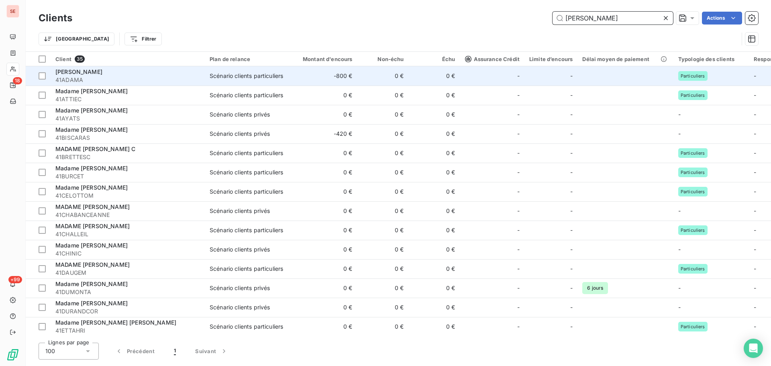
type input "[PERSON_NAME]"
click at [437, 80] on td "0 €" at bounding box center [434, 75] width 51 height 19
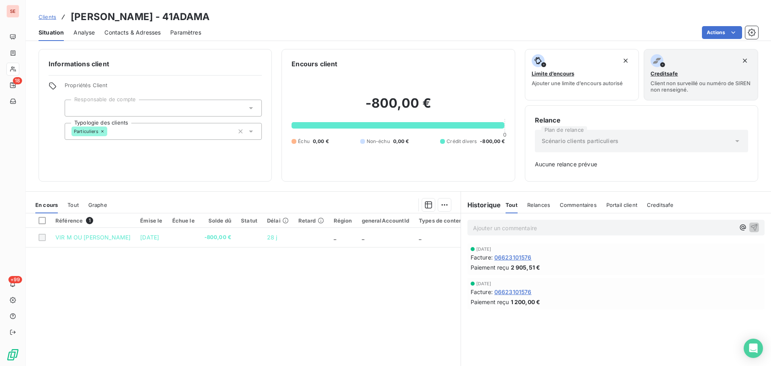
drag, startPoint x: 604, startPoint y: 145, endPoint x: 594, endPoint y: 144, distance: 10.5
click at [603, 145] on div "Scénario clients particuliers" at bounding box center [641, 141] width 213 height 22
click at [51, 15] on span "Clients" at bounding box center [48, 17] width 18 height 6
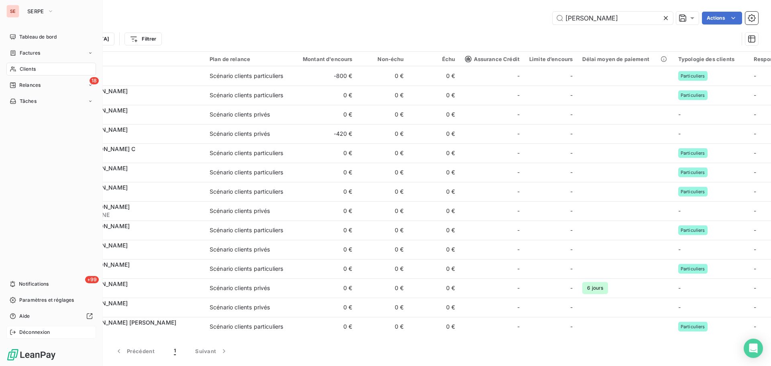
click at [41, 336] on div "Déconnexion" at bounding box center [51, 332] width 90 height 13
